Goal: Task Accomplishment & Management: Manage account settings

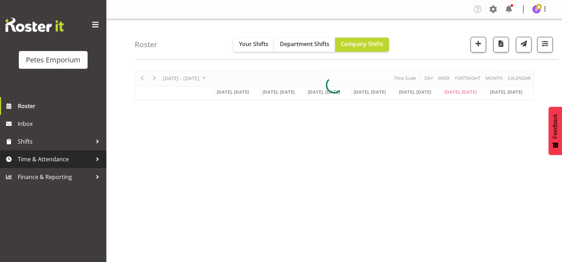
click at [48, 159] on span "Time & Attendance" at bounding box center [55, 159] width 74 height 11
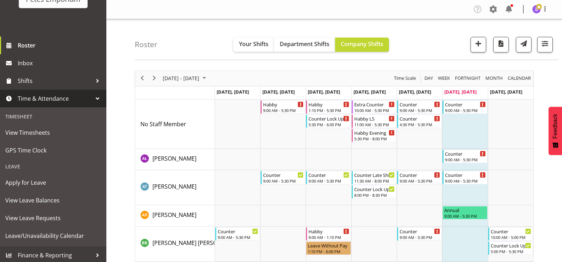
scroll to position [63, 0]
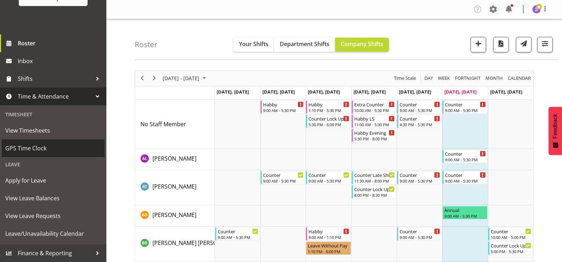
click at [40, 150] on span "GPS Time Clock" at bounding box center [53, 148] width 96 height 11
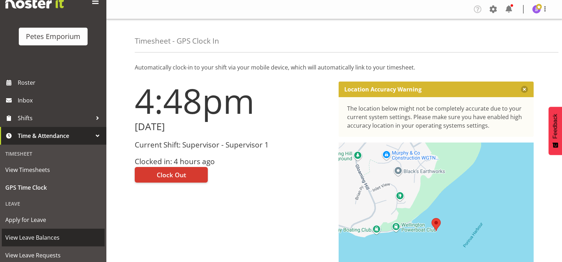
scroll to position [63, 0]
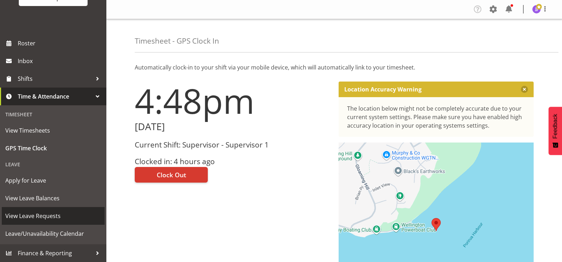
click at [43, 214] on span "View Leave Requests" at bounding box center [53, 216] width 96 height 11
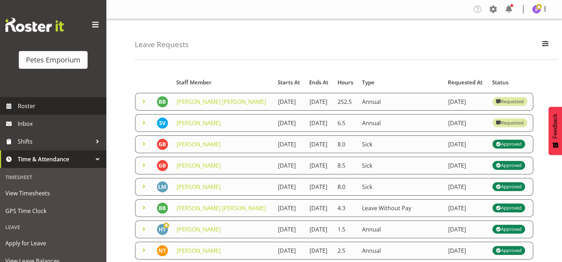
click at [25, 106] on span "Roster" at bounding box center [60, 106] width 85 height 11
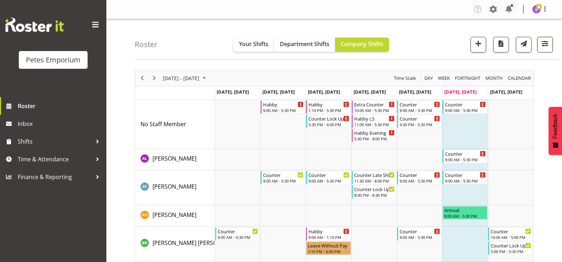
click at [546, 49] on button "button" at bounding box center [545, 45] width 16 height 16
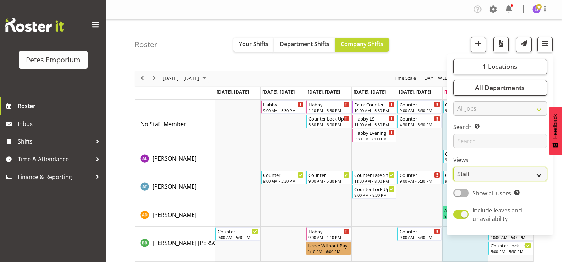
click at [538, 174] on select "Staff Role Shift - Horizontal Shift - Vertical Staff - Location" at bounding box center [500, 174] width 94 height 14
select select "shift"
click at [453, 167] on select "Staff Role Shift - Horizontal Shift - Vertical Staff - Location" at bounding box center [500, 174] width 94 height 14
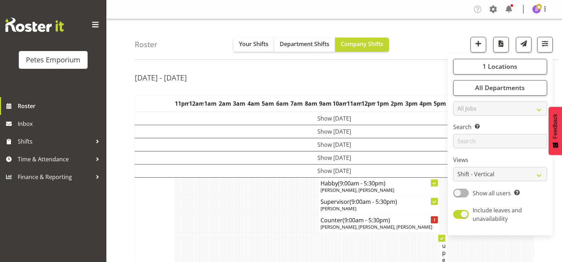
click at [412, 79] on div "Aug 18th - 24th, 2025" at bounding box center [334, 79] width 399 height 16
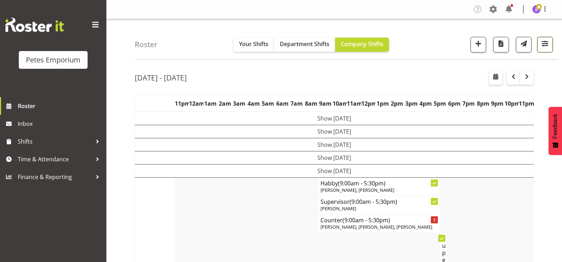
click at [540, 43] on span "button" at bounding box center [544, 43] width 9 height 9
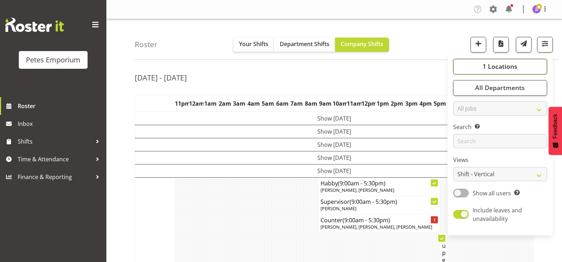
click at [489, 67] on span "1 Locations" at bounding box center [499, 66] width 35 height 9
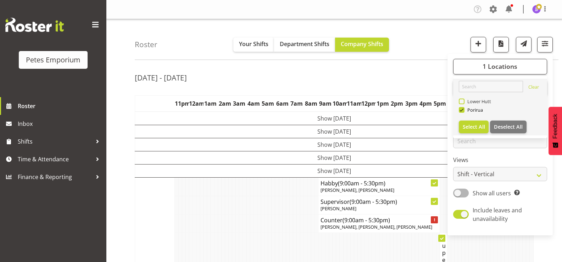
click at [459, 101] on span at bounding box center [462, 102] width 6 height 6
click at [459, 101] on input "Lower Hutt" at bounding box center [461, 101] width 5 height 5
checkbox input "true"
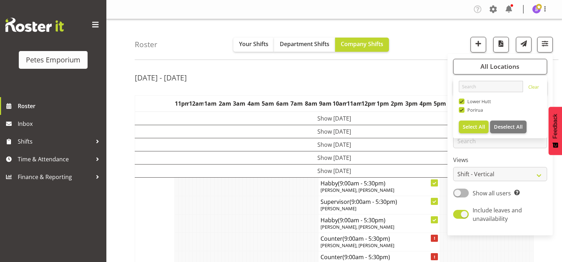
click at [196, 228] on td at bounding box center [198, 223] width 4 height 18
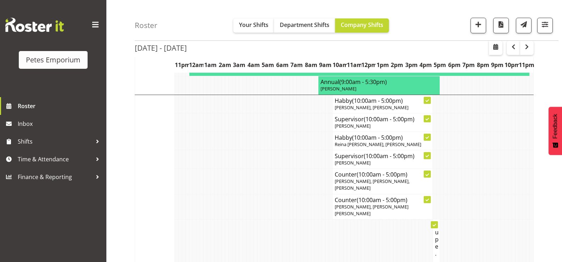
scroll to position [248, 0]
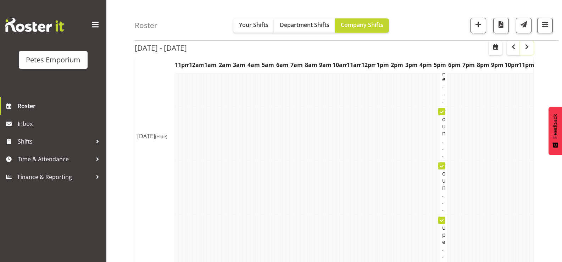
click at [525, 51] on span "button" at bounding box center [526, 47] width 9 height 9
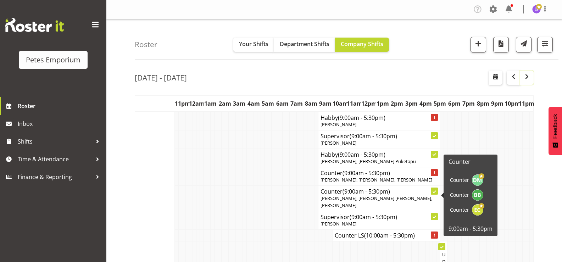
scroll to position [35, 0]
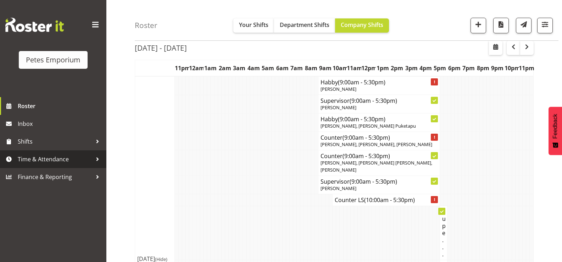
click at [43, 163] on span "Time & Attendance" at bounding box center [55, 159] width 74 height 11
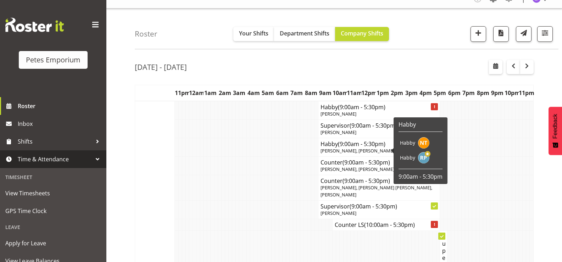
scroll to position [0, 0]
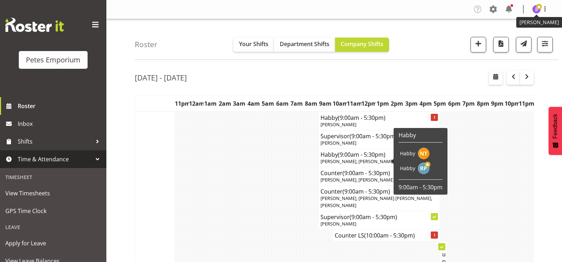
click at [536, 10] on span at bounding box center [539, 7] width 6 height 6
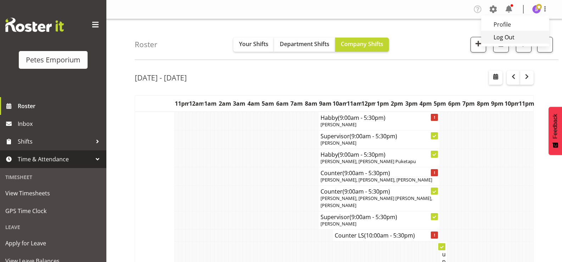
click at [498, 37] on link "Log Out" at bounding box center [515, 37] width 68 height 13
